Goal: Task Accomplishment & Management: Use online tool/utility

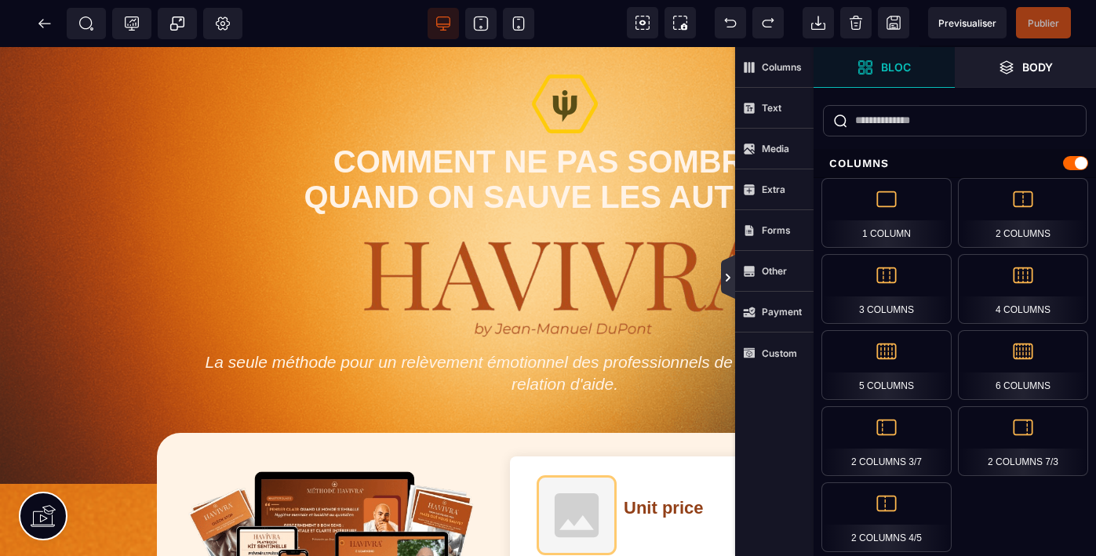
click at [728, 280] on icon at bounding box center [728, 278] width 13 height 13
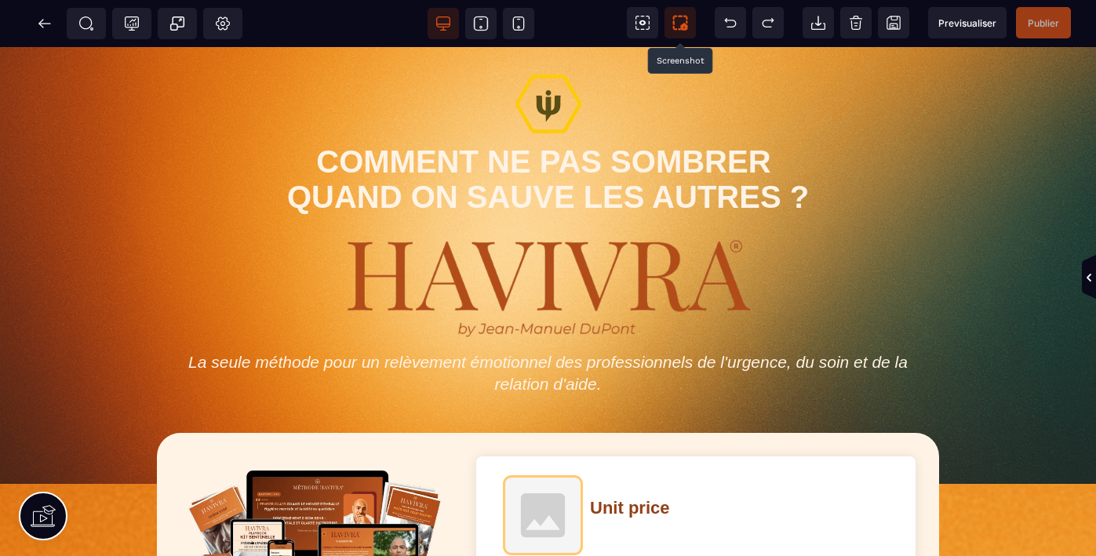
click at [676, 22] on icon at bounding box center [681, 23] width 16 height 16
click at [46, 21] on icon at bounding box center [45, 24] width 16 height 16
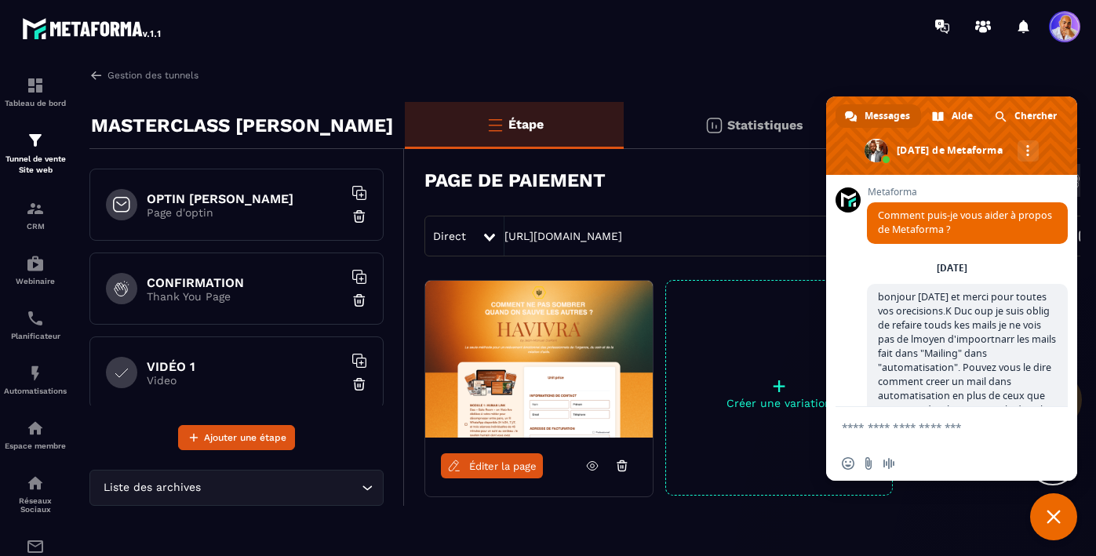
click at [264, 208] on p "Page d'optin" at bounding box center [245, 212] width 196 height 13
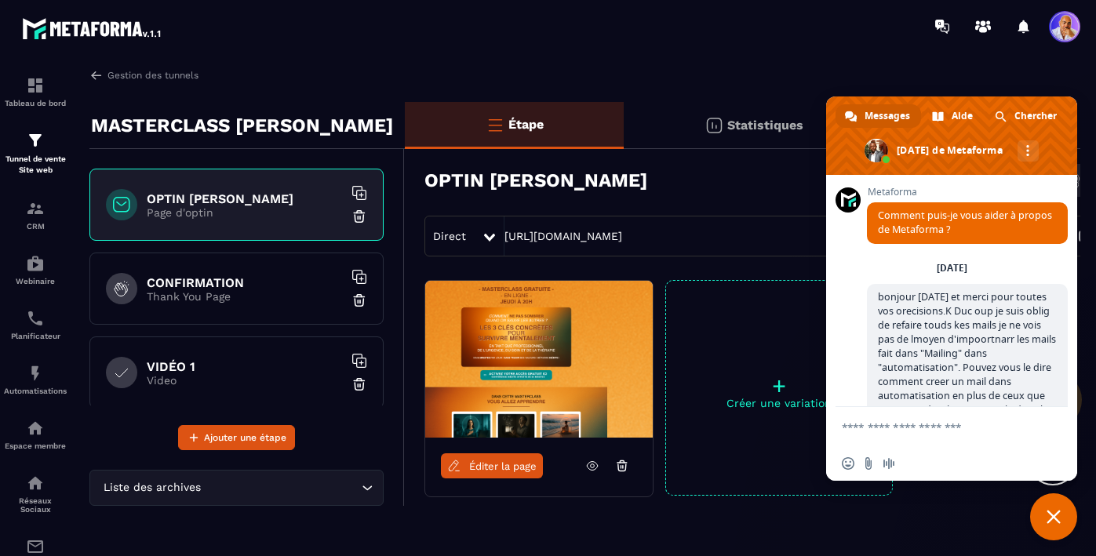
click at [248, 294] on p "Thank You Page" at bounding box center [245, 296] width 196 height 13
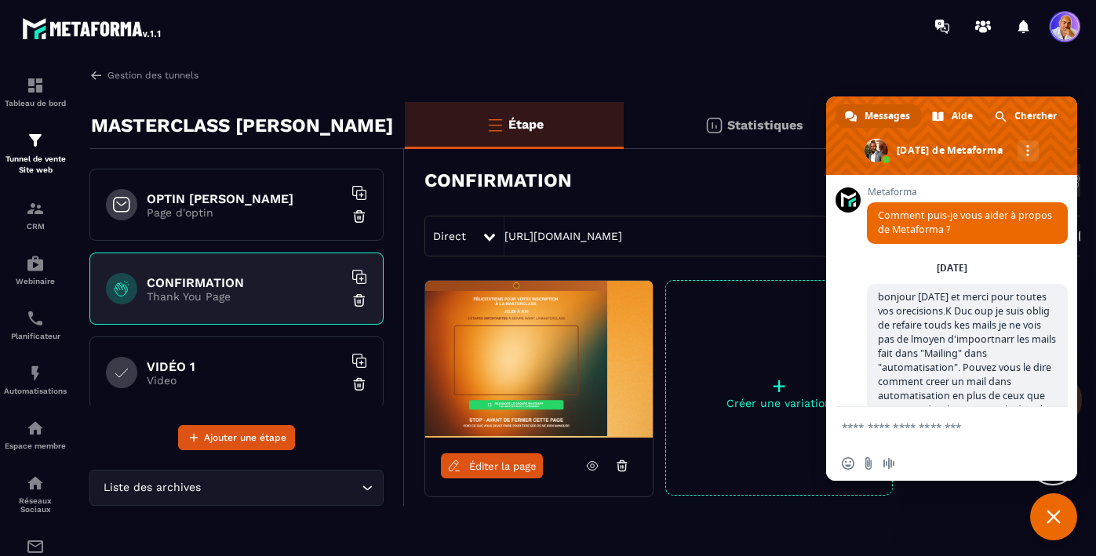
click at [261, 360] on h6 "VIDÉO 1" at bounding box center [245, 366] width 196 height 15
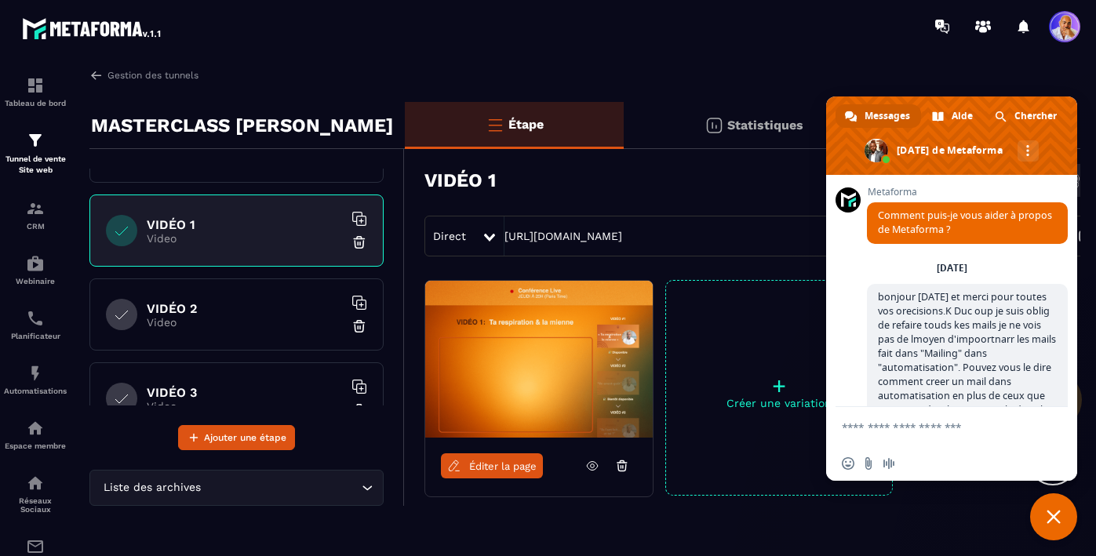
scroll to position [164, 0]
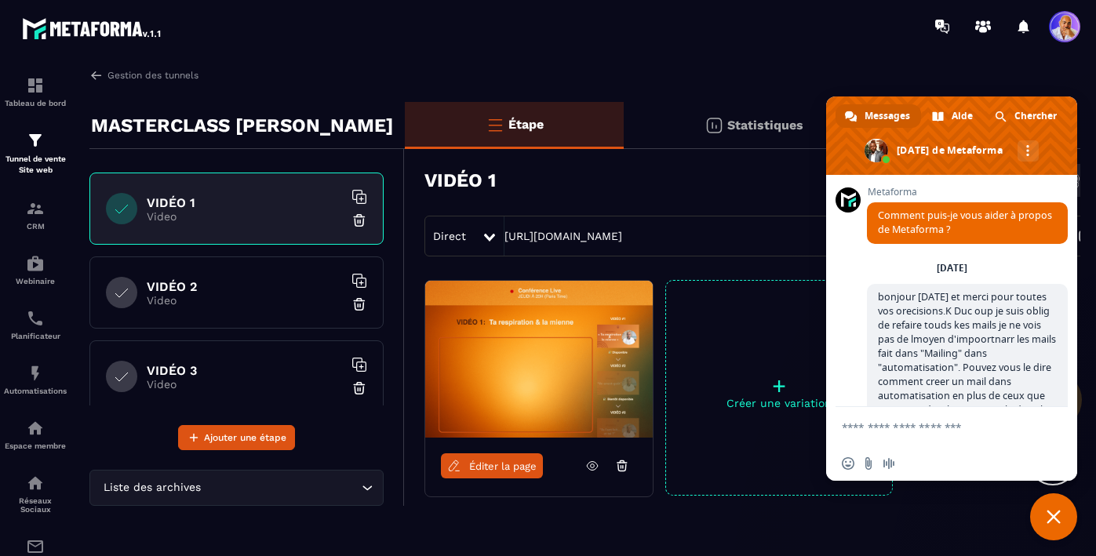
click at [276, 294] on p "Video" at bounding box center [245, 300] width 196 height 13
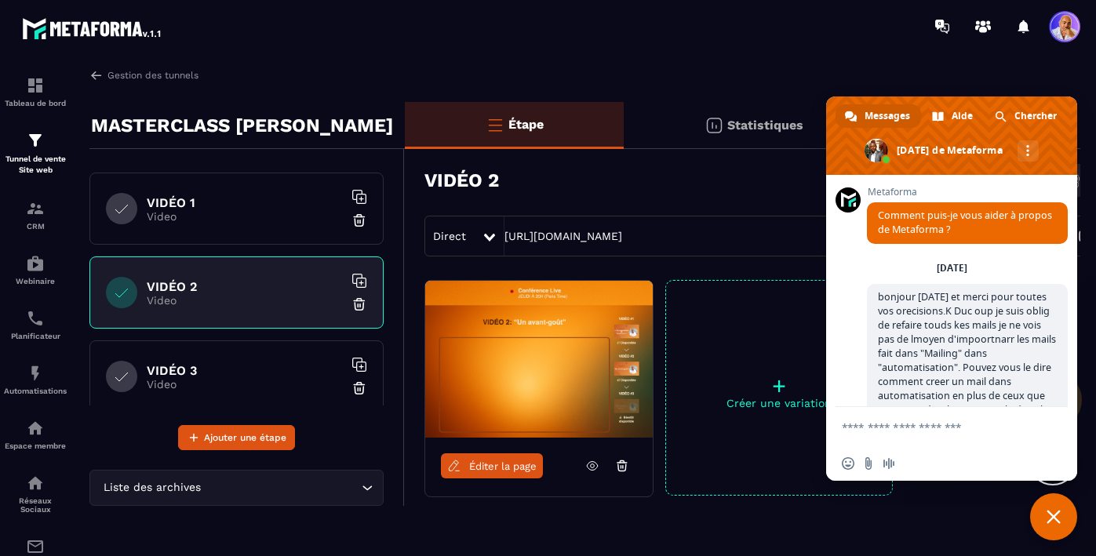
click at [267, 361] on div "VIDÉO 3 Video" at bounding box center [236, 377] width 294 height 72
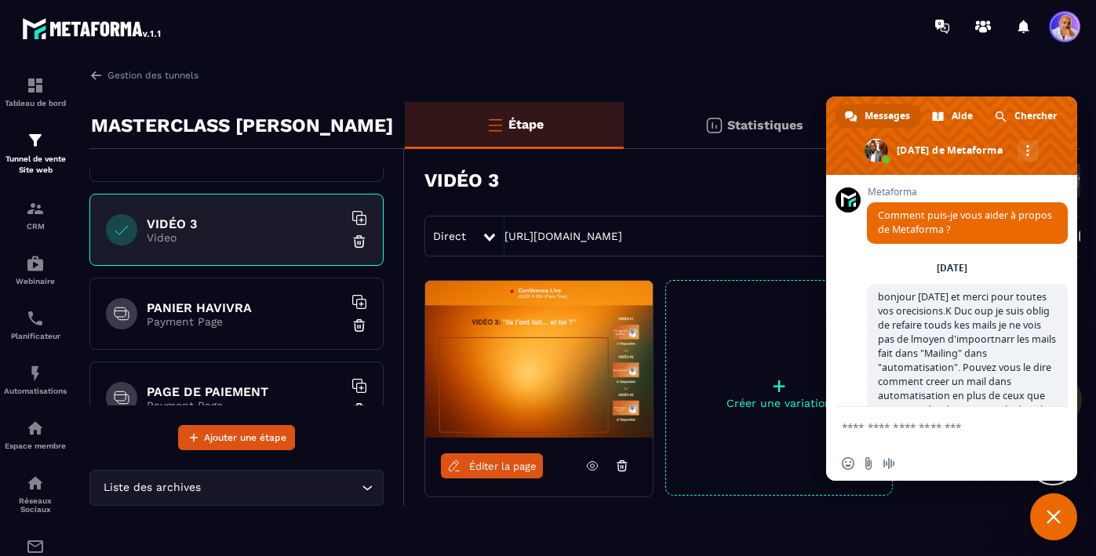
scroll to position [316, 0]
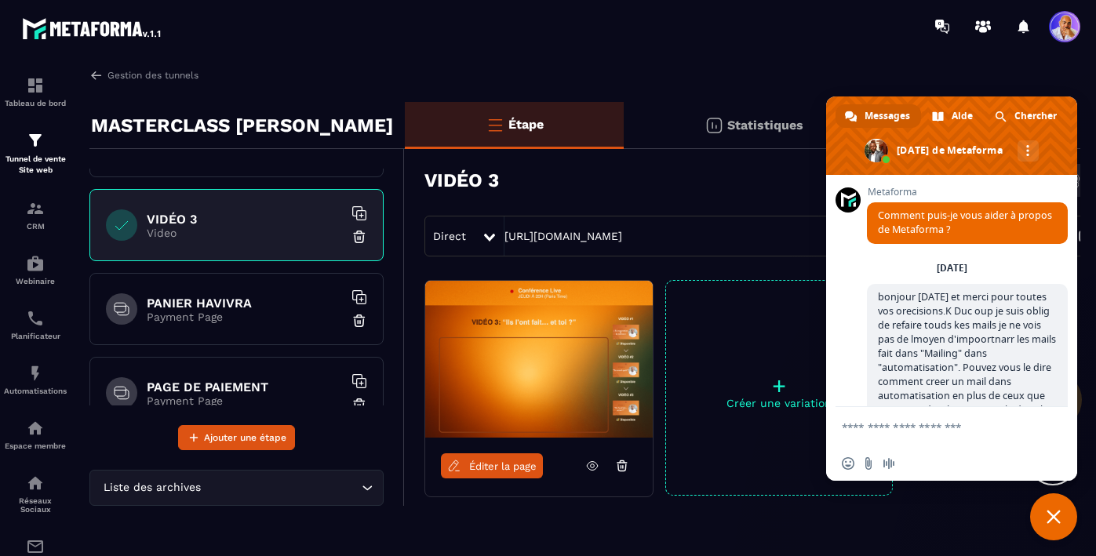
click at [284, 311] on p "Payment Page" at bounding box center [245, 317] width 196 height 13
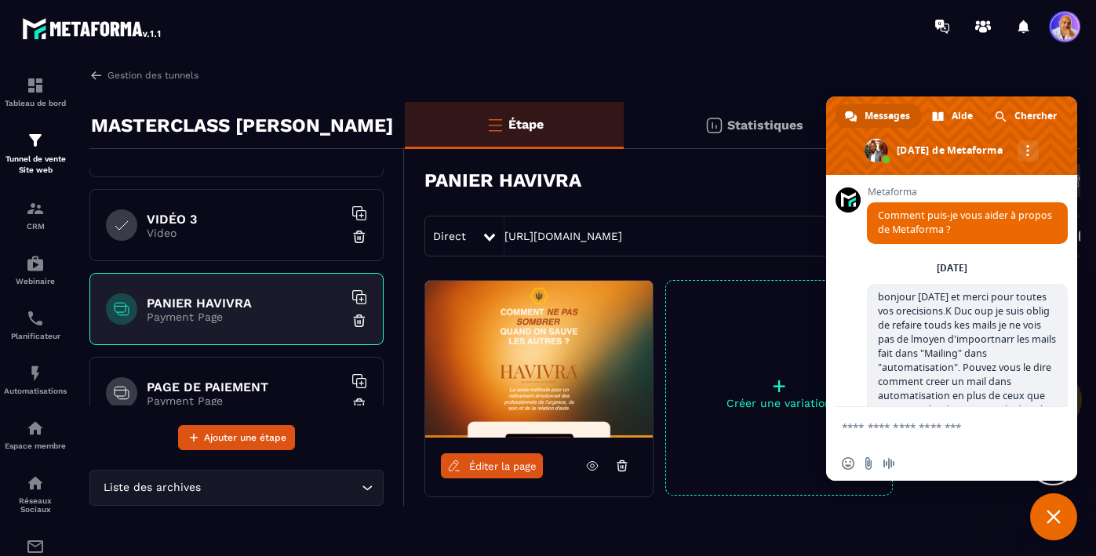
click at [502, 466] on span "Éditer la page" at bounding box center [502, 467] width 67 height 12
